Goal: Find specific page/section

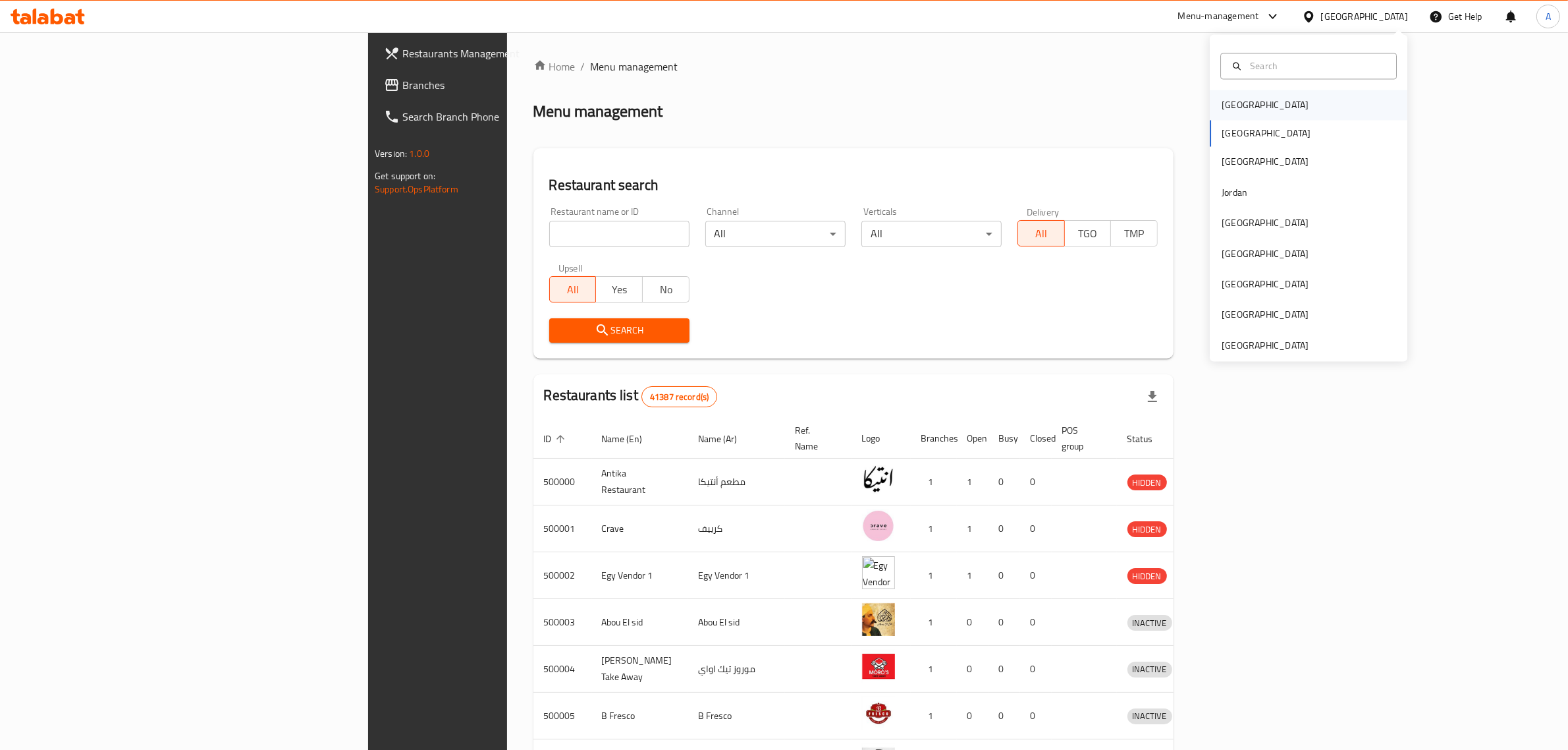
click at [1298, 100] on div "[GEOGRAPHIC_DATA]" at bounding box center [1309, 106] width 198 height 30
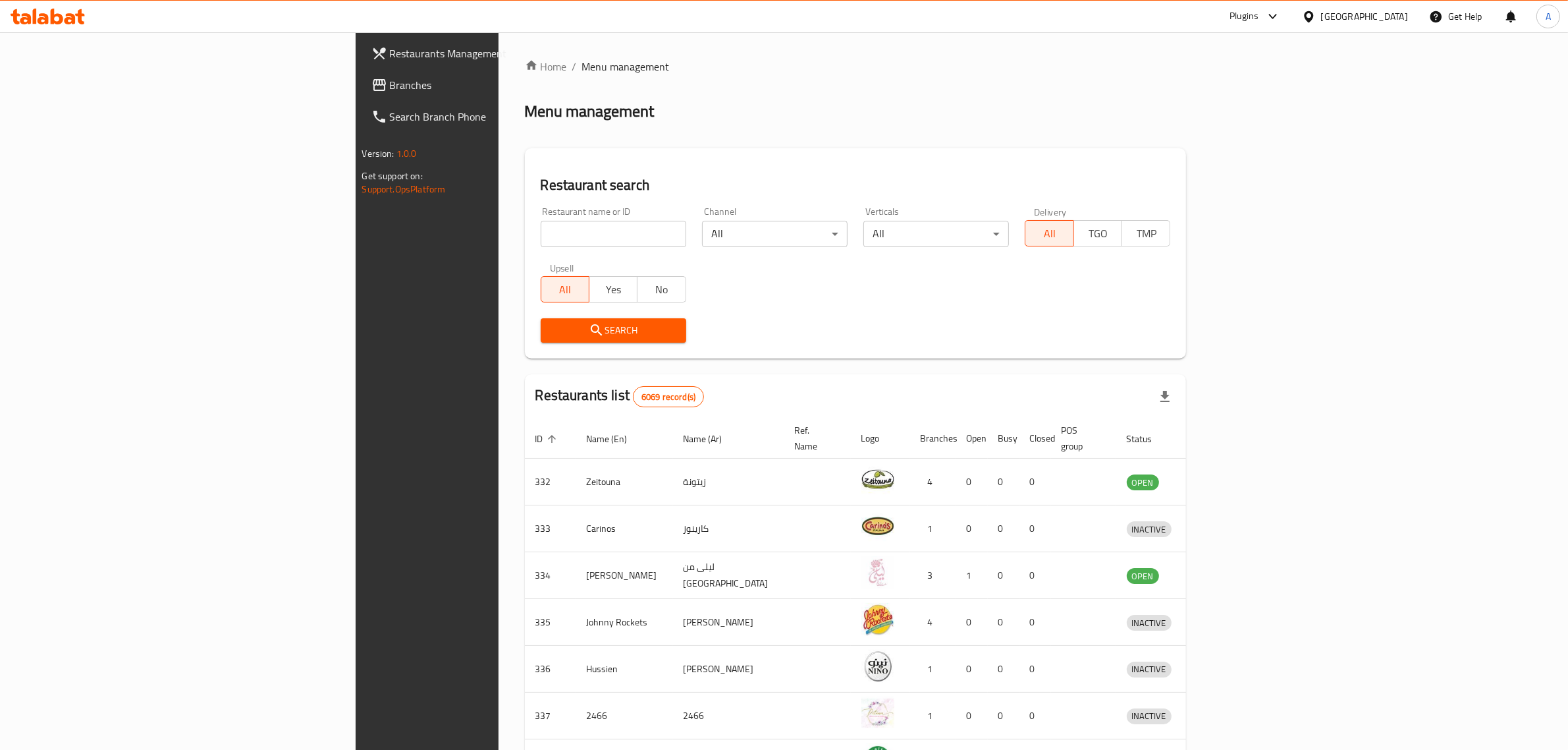
click at [541, 222] on input "search" at bounding box center [613, 234] width 145 height 27
paste input "PROPER SLIDERS"
type input "PROPER SLIDERS"
click button "Search" at bounding box center [613, 330] width 145 height 24
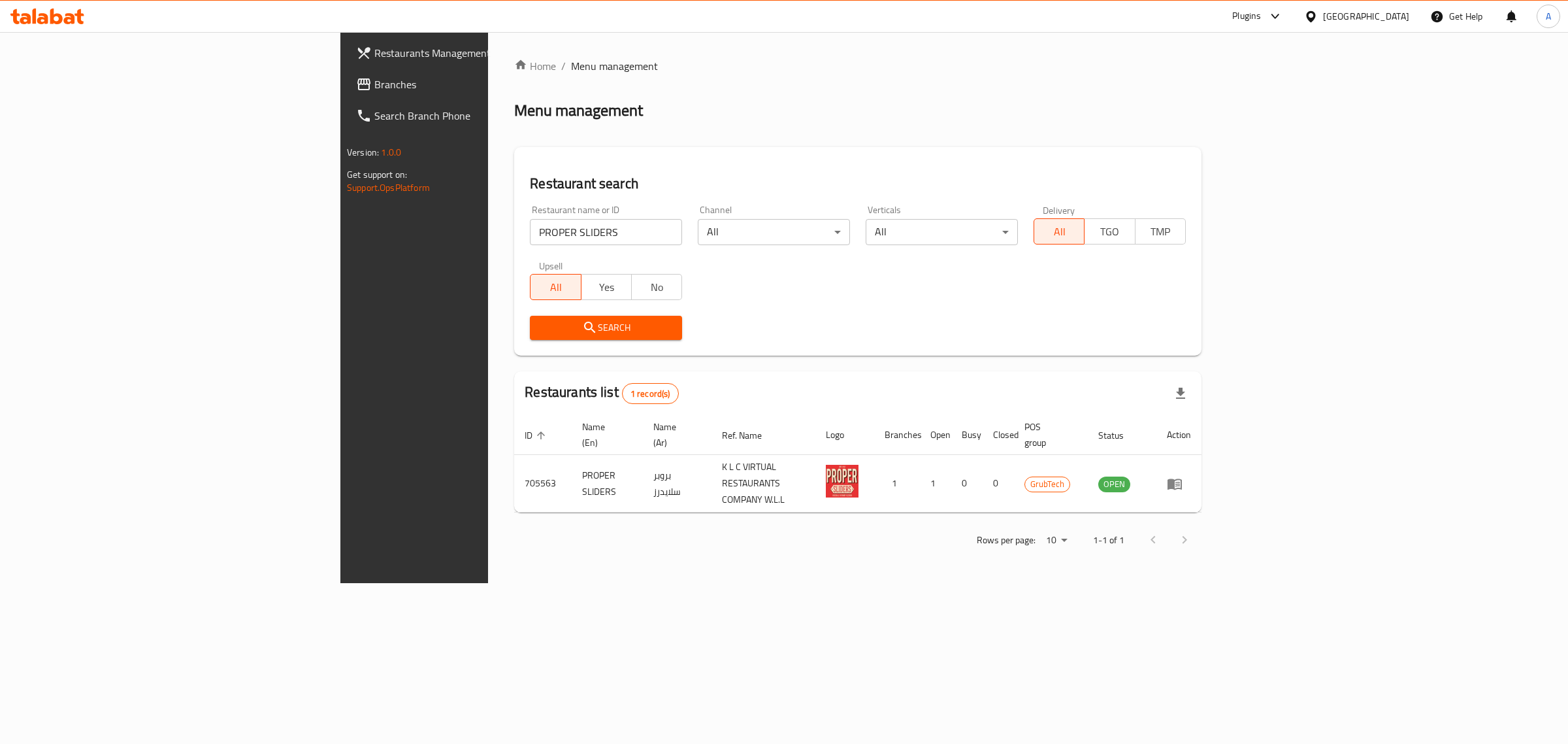
click at [1390, 17] on div "[GEOGRAPHIC_DATA]" at bounding box center [1366, 16] width 87 height 14
click at [1239, 336] on div "United Arab Emirates" at bounding box center [1267, 342] width 87 height 14
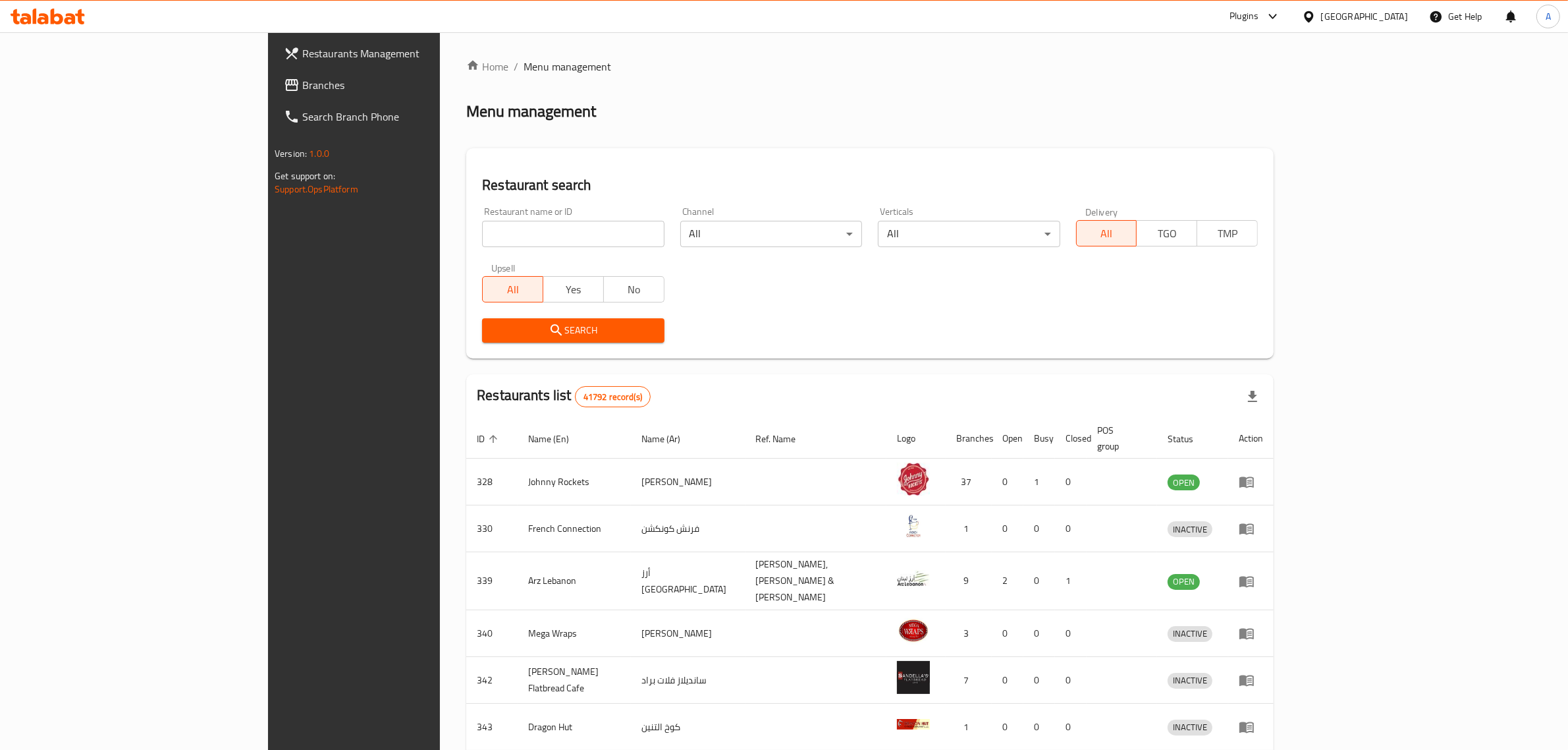
click at [499, 229] on input "search" at bounding box center [573, 234] width 182 height 27
paste input "Shawerman"
type input "Shawerman"
click button "Search" at bounding box center [573, 330] width 182 height 24
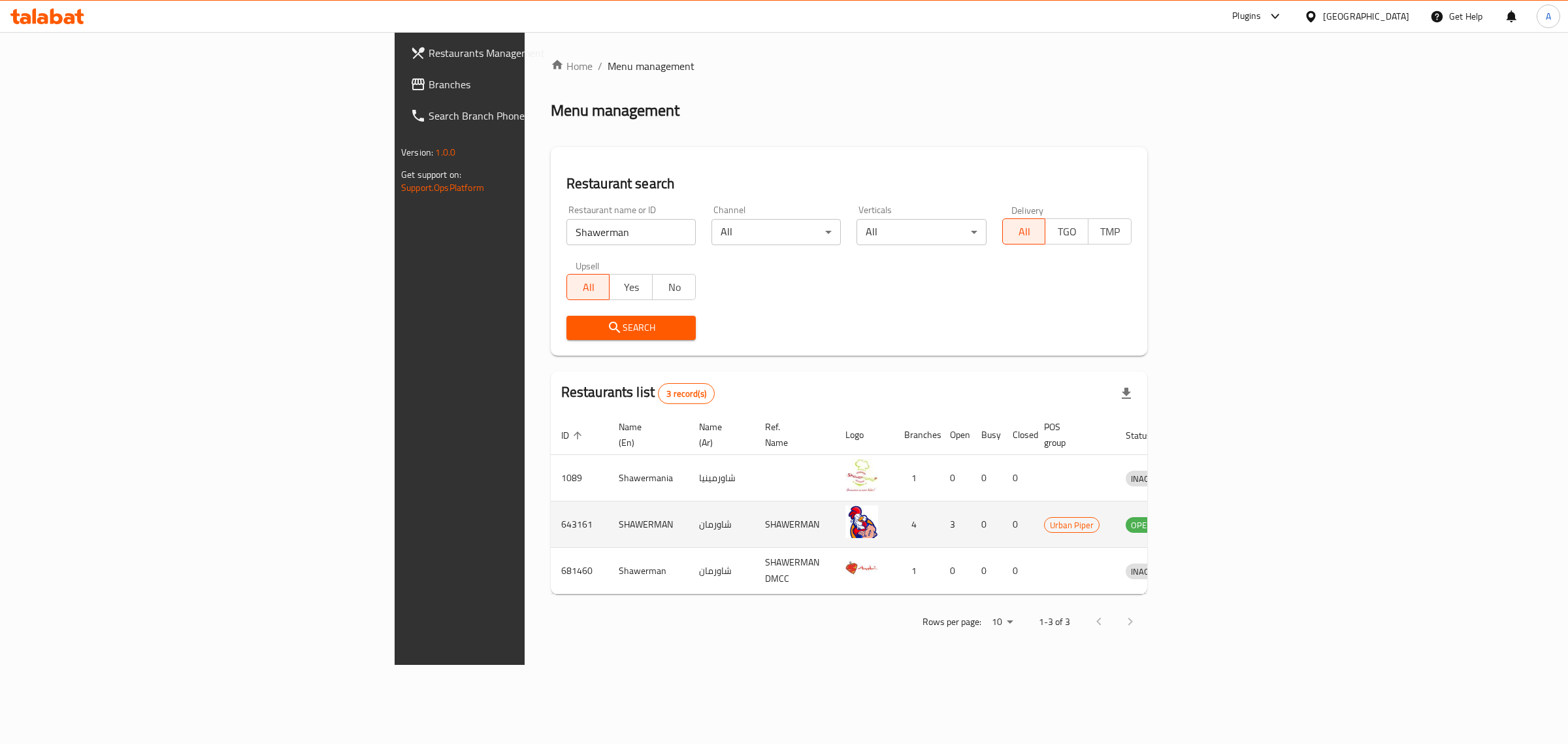
click at [608, 508] on td "SHAWERMAN" at bounding box center [648, 525] width 80 height 46
copy td "SHAWERMAN"
click at [566, 238] on input "Shawerman" at bounding box center [631, 232] width 129 height 26
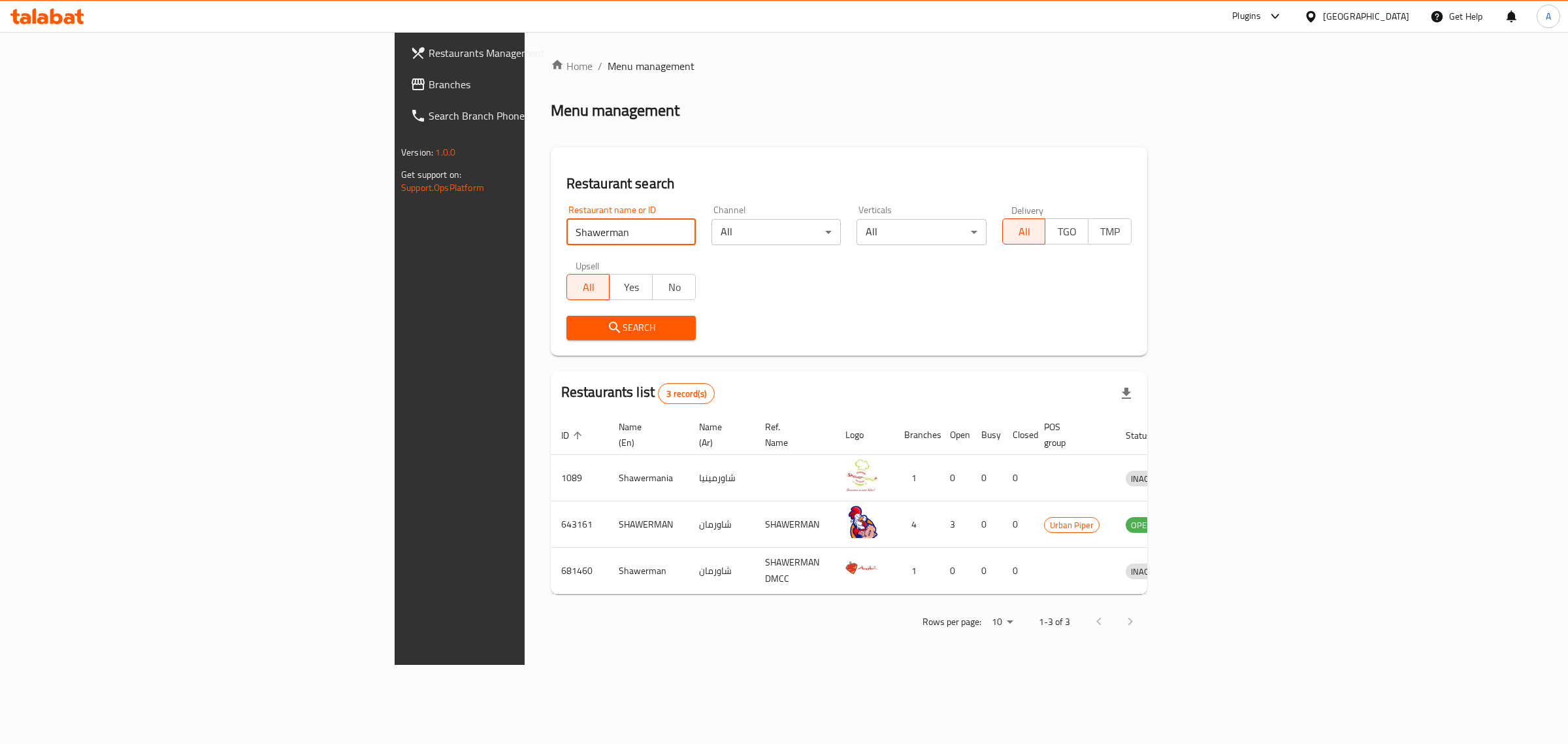
click at [566, 238] on input "Shawerman" at bounding box center [631, 232] width 129 height 26
click at [575, 228] on input "Shawerman" at bounding box center [631, 232] width 129 height 26
click at [580, 228] on input "Shawerman" at bounding box center [631, 232] width 129 height 26
click at [566, 237] on input "search" at bounding box center [631, 232] width 129 height 26
paste input "AL HALABYA"
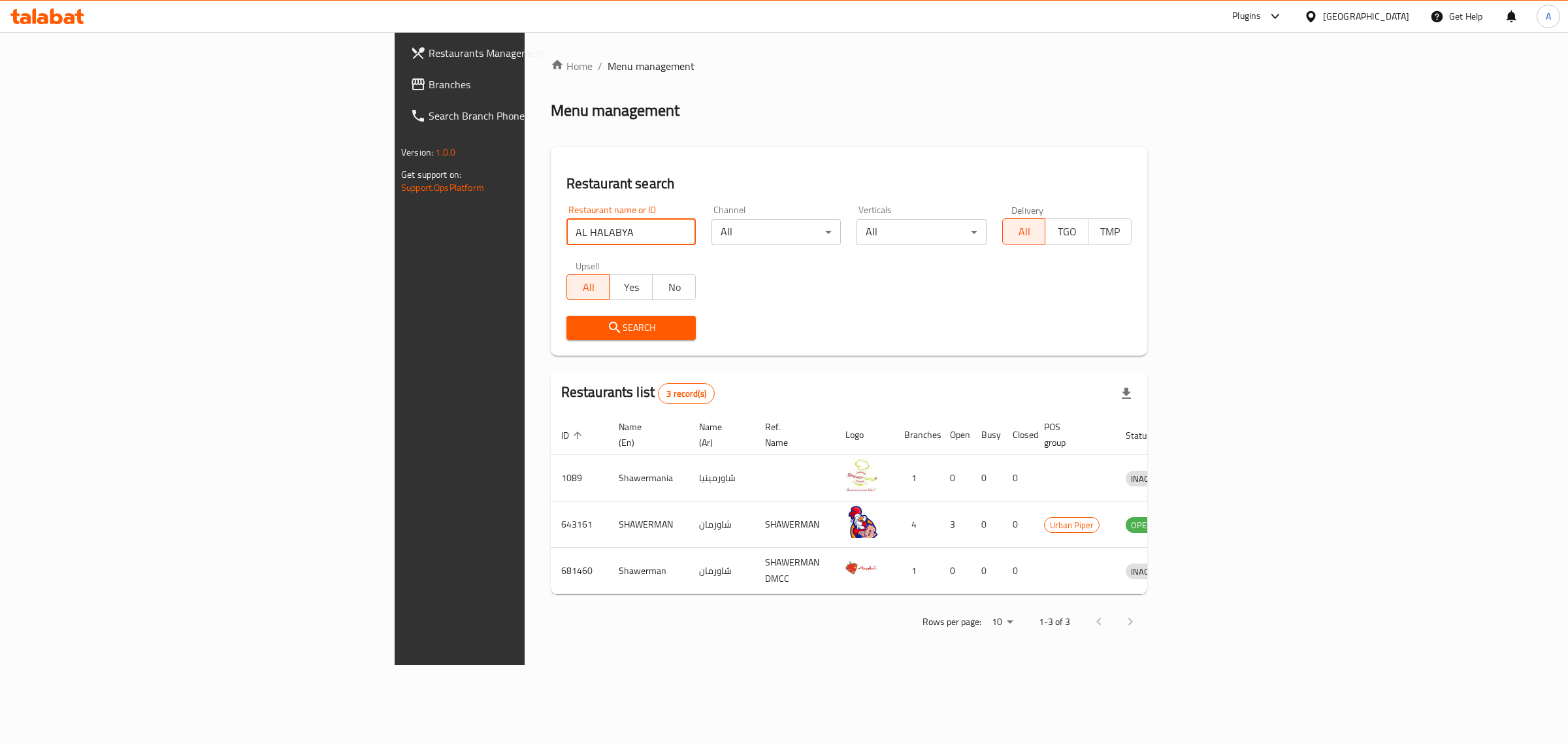
type input "AL HALABYA"
click button "Search" at bounding box center [631, 327] width 129 height 24
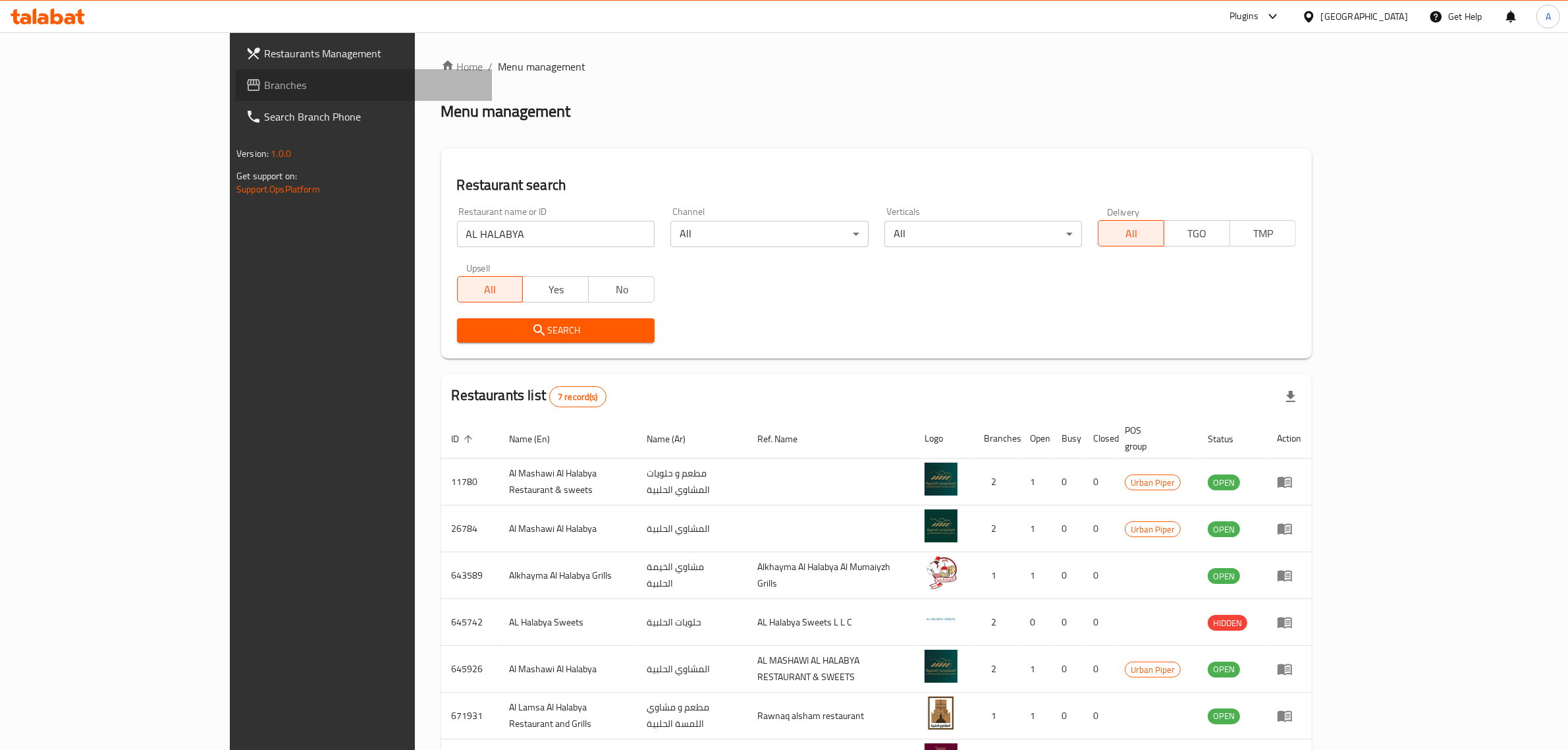
click at [264, 84] on span "Branches" at bounding box center [373, 85] width 218 height 16
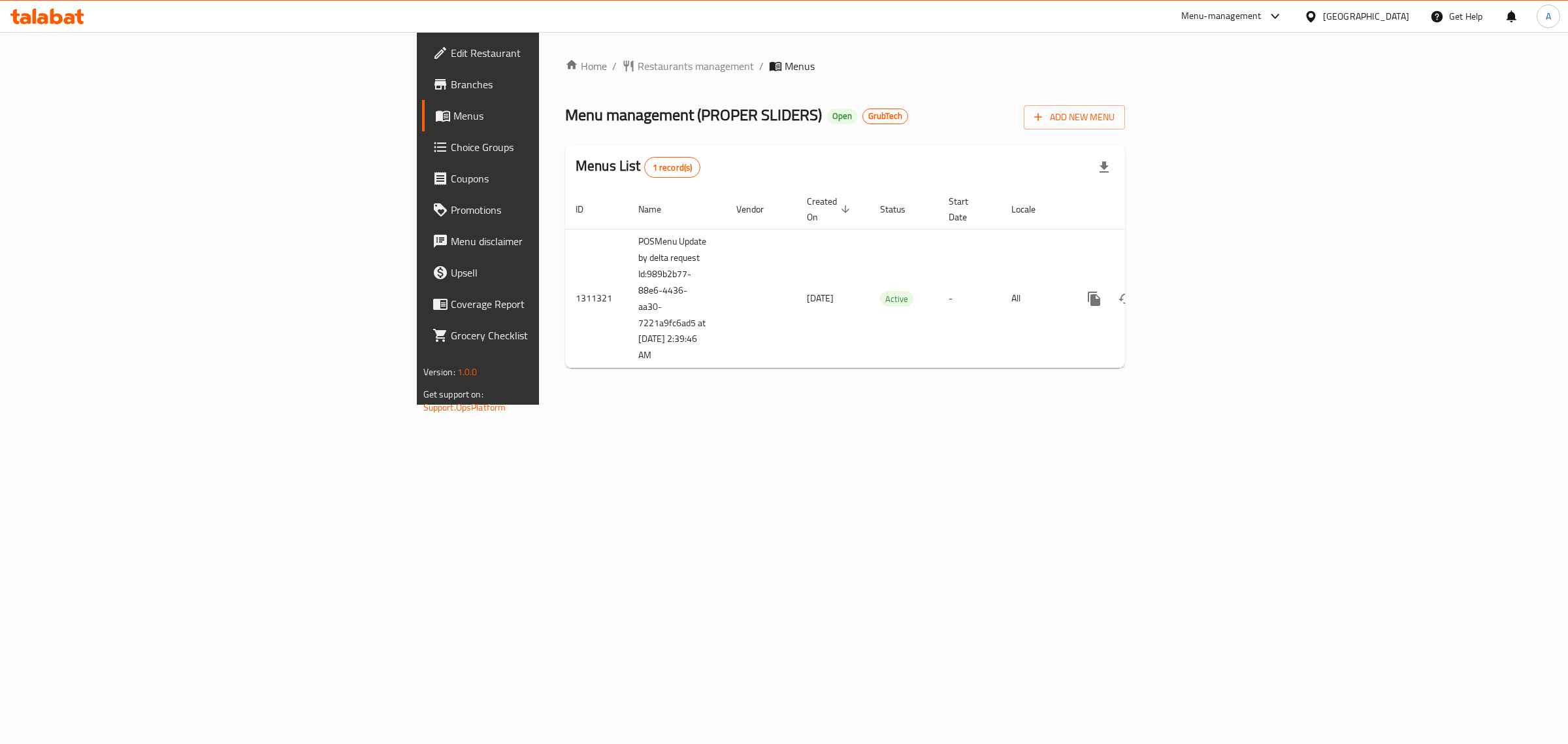
click at [451, 59] on span "Edit Restaurant" at bounding box center [560, 53] width 218 height 16
drag, startPoint x: 0, startPoint y: 0, endPoint x: 77, endPoint y: 62, distance: 98.9
click at [422, 62] on link "Edit Restaurant" at bounding box center [550, 53] width 256 height 31
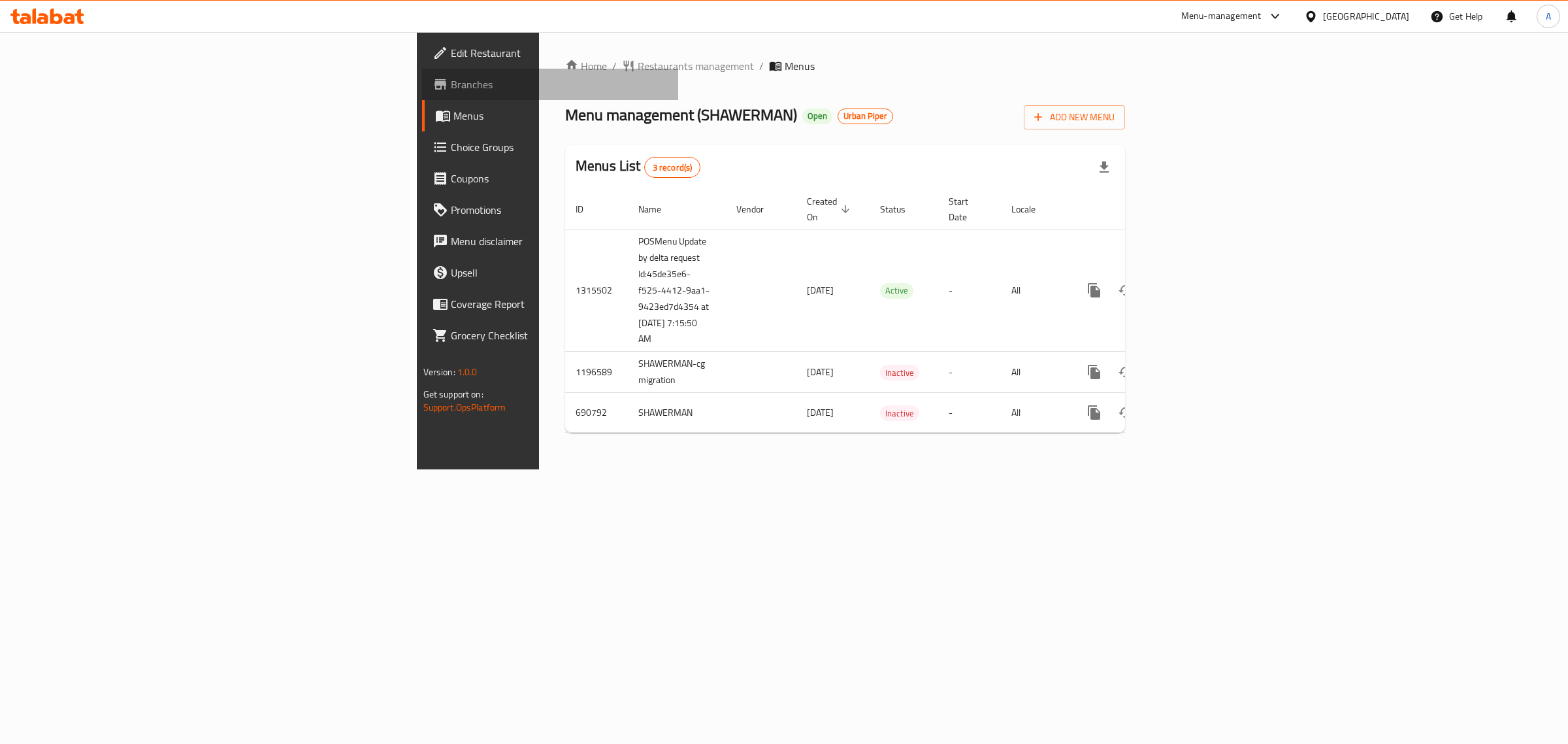
click at [451, 82] on span "Branches" at bounding box center [560, 84] width 218 height 16
